Goal: Information Seeking & Learning: Learn about a topic

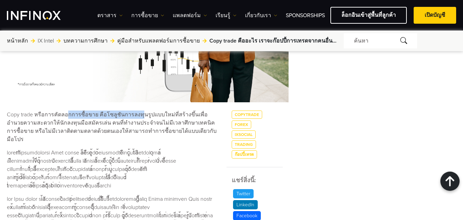
drag, startPoint x: 67, startPoint y: 114, endPoint x: 135, endPoint y: 119, distance: 68.0
click at [135, 119] on p "Copy trade หรือการคัดลอกการซื้อขาย คือโซลูชันการลงทุนรูปแบบใหม่ที่สร้างขึ้นเพื่…" at bounding box center [112, 126] width 211 height 33
click at [107, 133] on p "Copy trade หรือการคัดลอกการซื้อขาย คือโซลูชันการลงทุนรูปแบบใหม่ที่สร้างขึ้นเพื่…" at bounding box center [112, 126] width 211 height 33
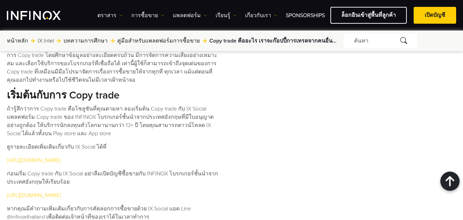
scroll to position [640, 0]
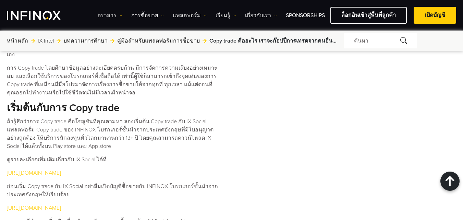
click at [116, 17] on link "ตราสาร" at bounding box center [109, 15] width 25 height 8
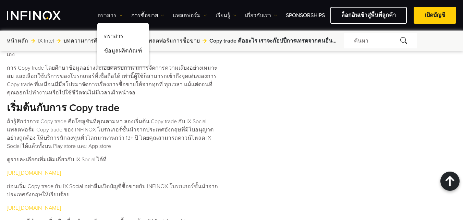
scroll to position [0, 0]
click at [116, 17] on link "ตราสาร" at bounding box center [109, 15] width 25 height 8
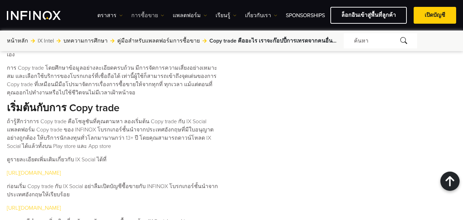
click at [156, 17] on link "การซื้อขาย" at bounding box center [147, 15] width 33 height 8
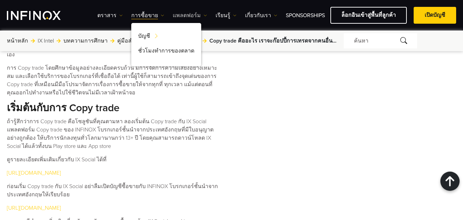
click at [194, 16] on link "แพลตฟอร์ม" at bounding box center [190, 15] width 34 height 8
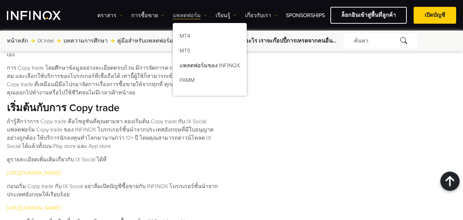
click at [194, 16] on link "แพลตฟอร์ม" at bounding box center [190, 15] width 34 height 8
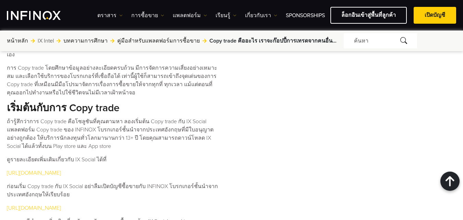
click at [435, 15] on span at bounding box center [435, 15] width 0 height 0
